Goal: Task Accomplishment & Management: Manage account settings

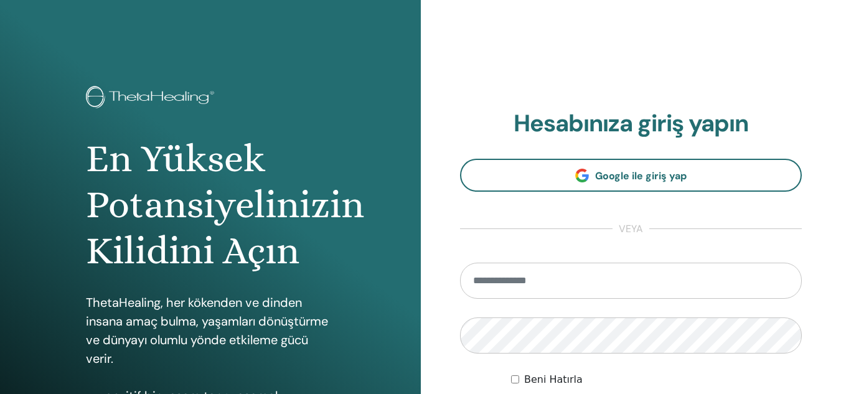
type input "**********"
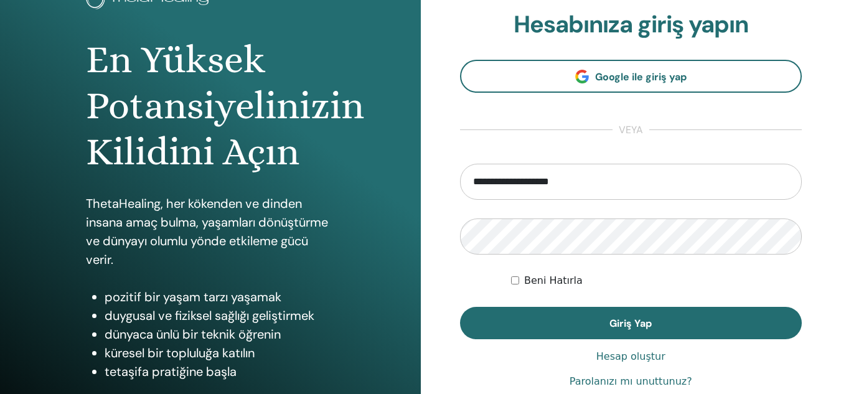
scroll to position [101, 0]
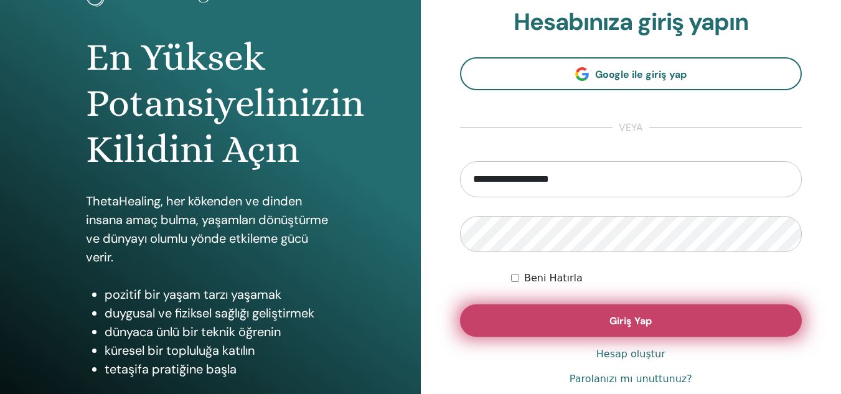
click at [698, 319] on button "Giriş Yap" at bounding box center [631, 320] width 342 height 32
